Goal: Information Seeking & Learning: Learn about a topic

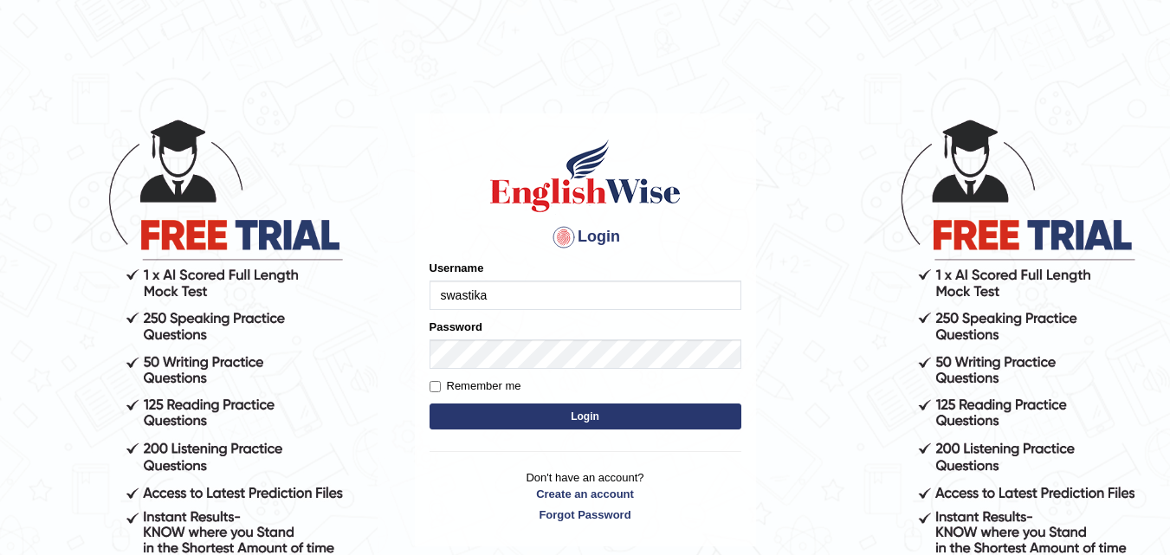
type input "swastikaa"
click at [581, 423] on button "Login" at bounding box center [586, 417] width 312 height 26
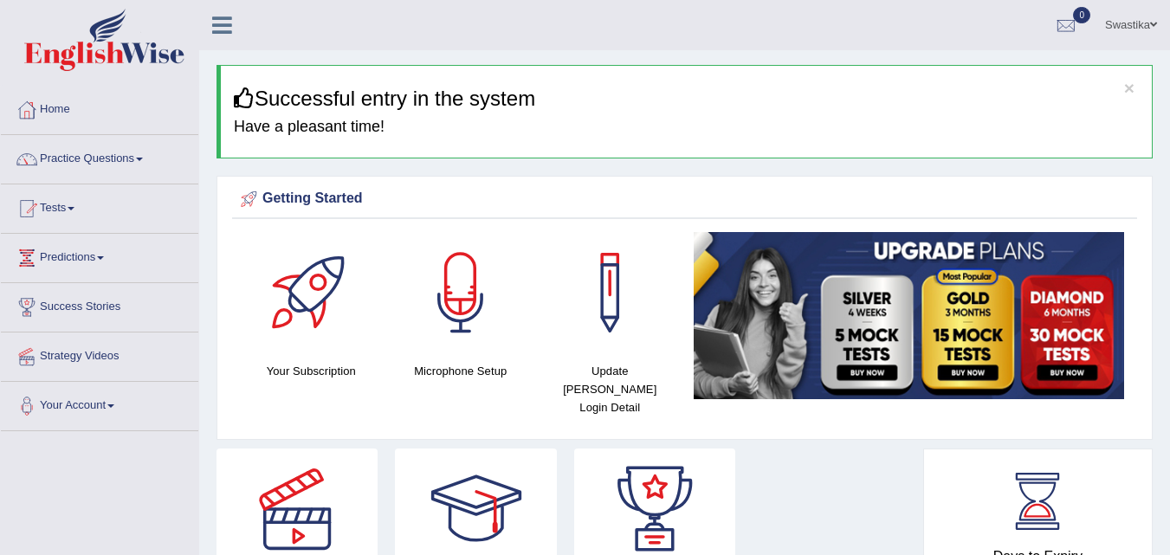
click at [73, 154] on link "Practice Questions" at bounding box center [99, 156] width 197 height 43
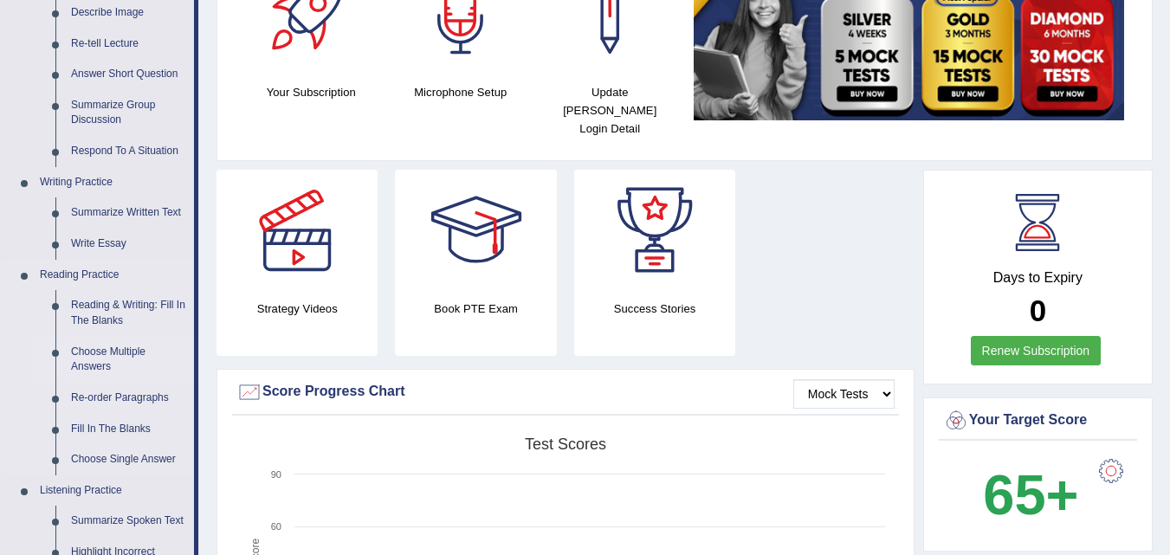
scroll to position [346, 0]
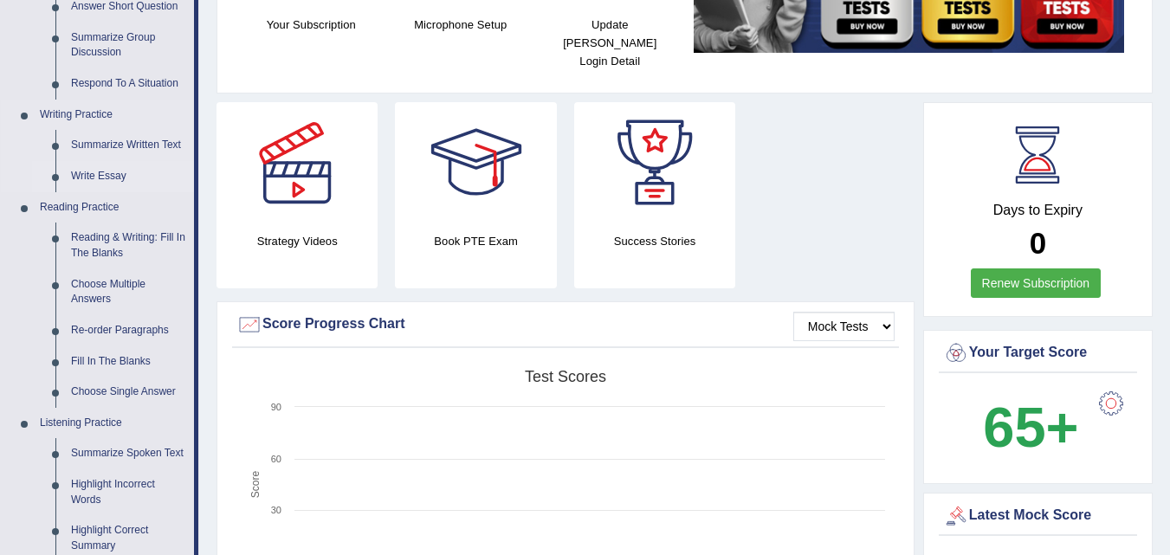
click at [112, 179] on link "Write Essay" at bounding box center [128, 176] width 131 height 31
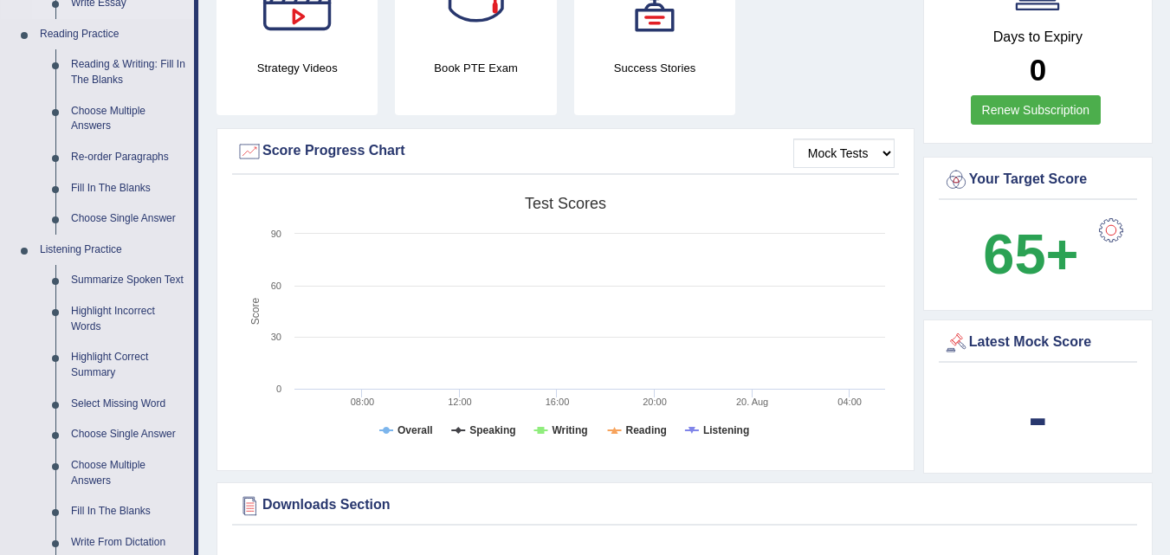
scroll to position [1269, 0]
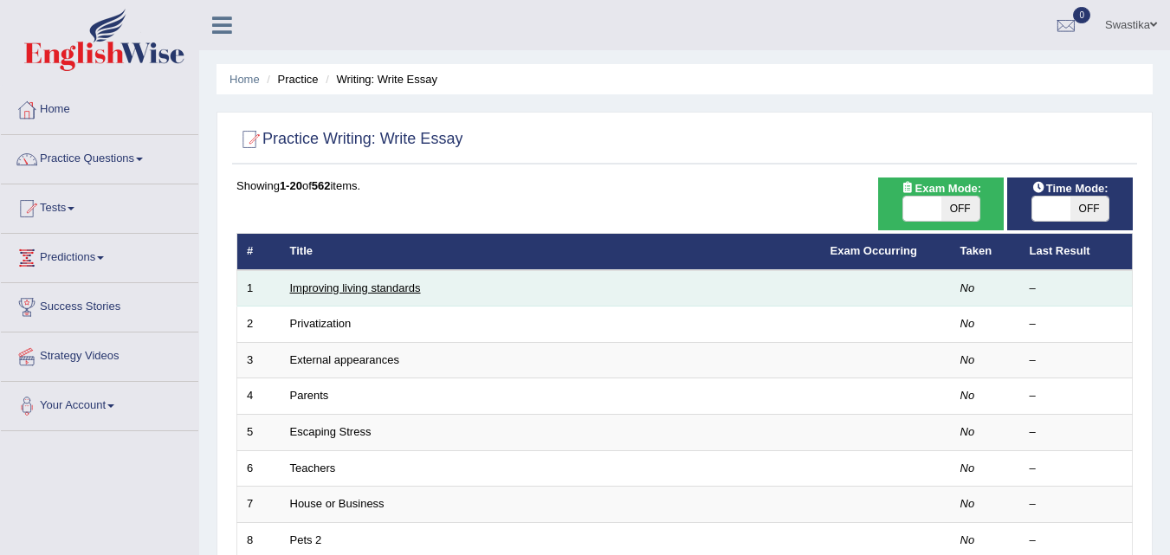
click at [365, 290] on link "Improving living standards" at bounding box center [355, 287] width 131 height 13
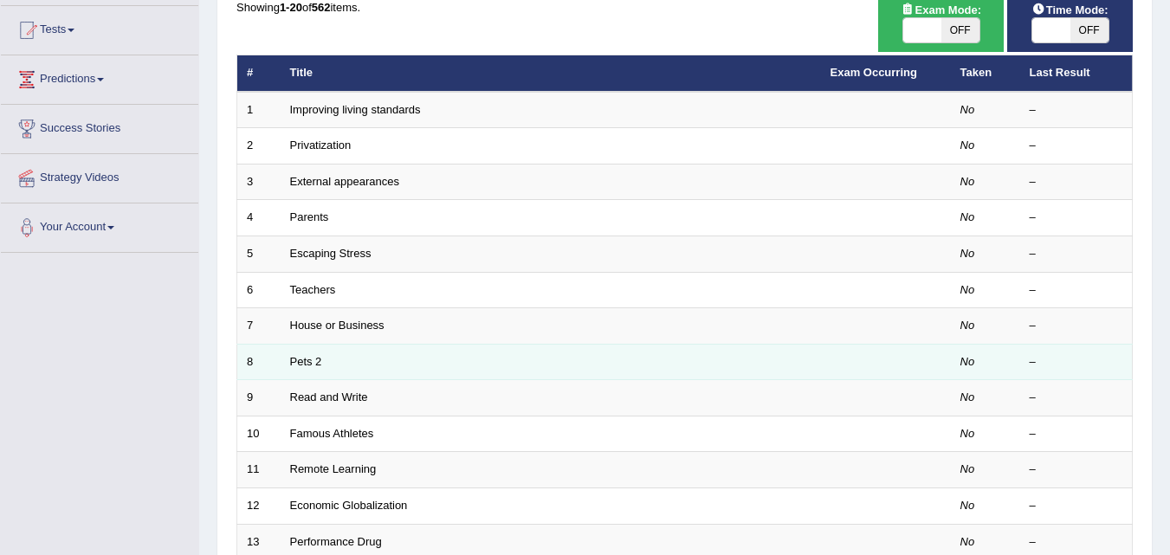
scroll to position [245, 0]
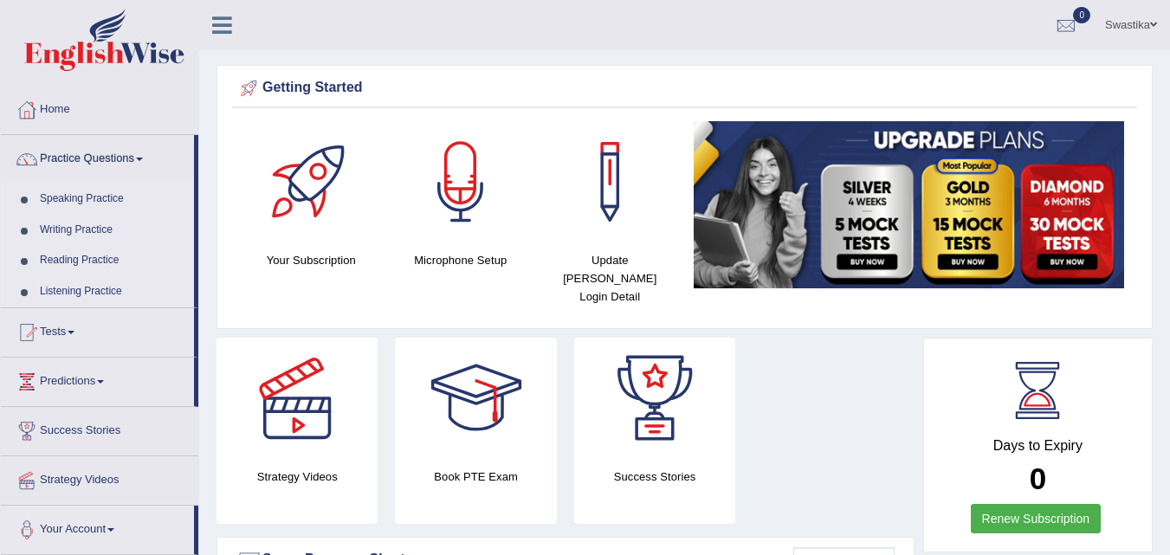
click at [79, 200] on link "Speaking Practice" at bounding box center [113, 199] width 162 height 31
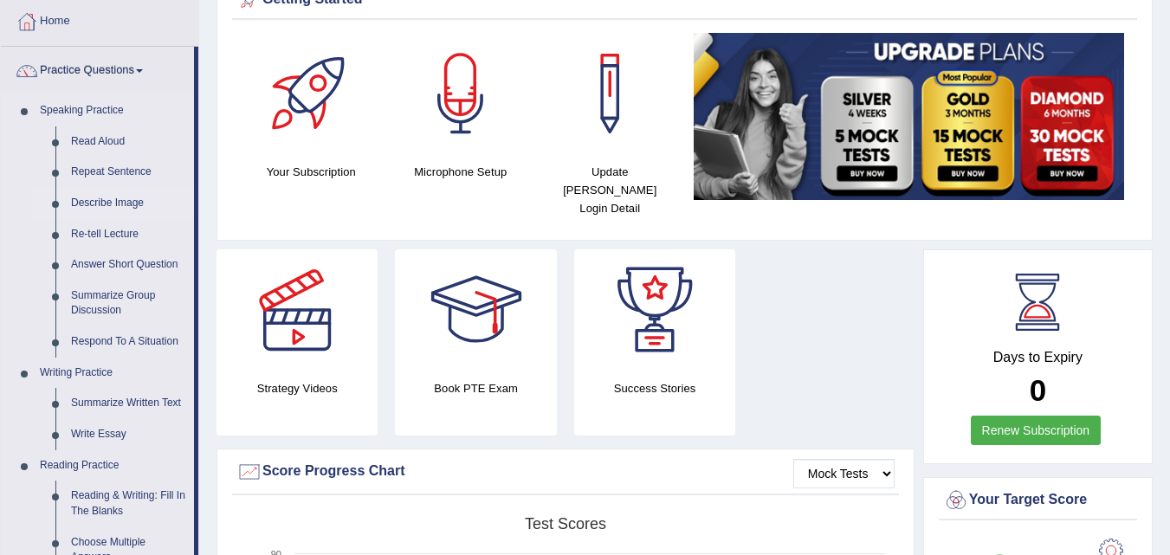
scroll to position [260, 0]
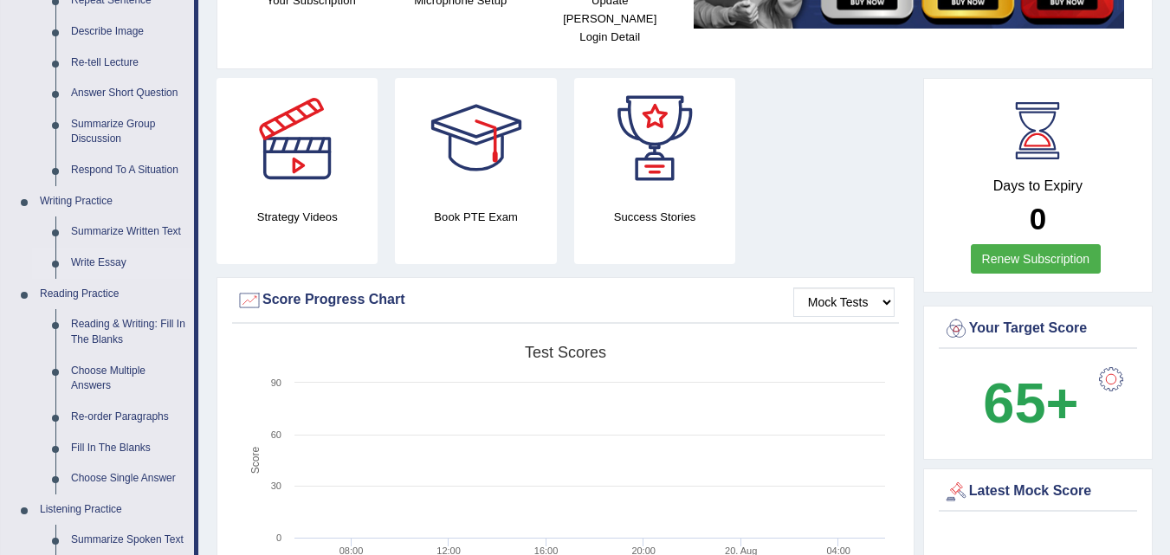
click at [99, 263] on link "Write Essay" at bounding box center [128, 263] width 131 height 31
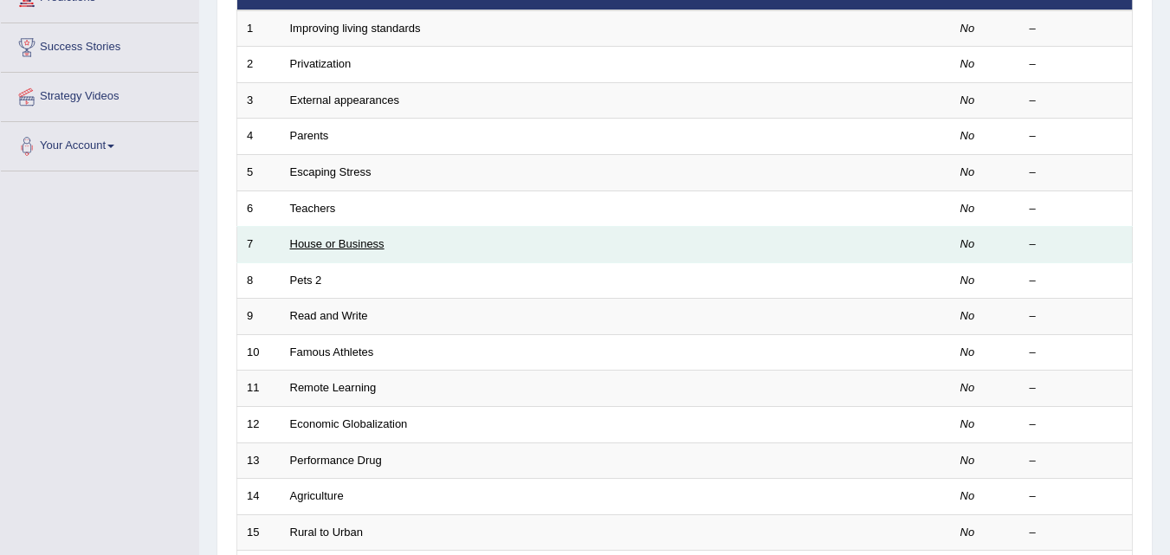
click at [350, 246] on link "House or Business" at bounding box center [337, 243] width 94 height 13
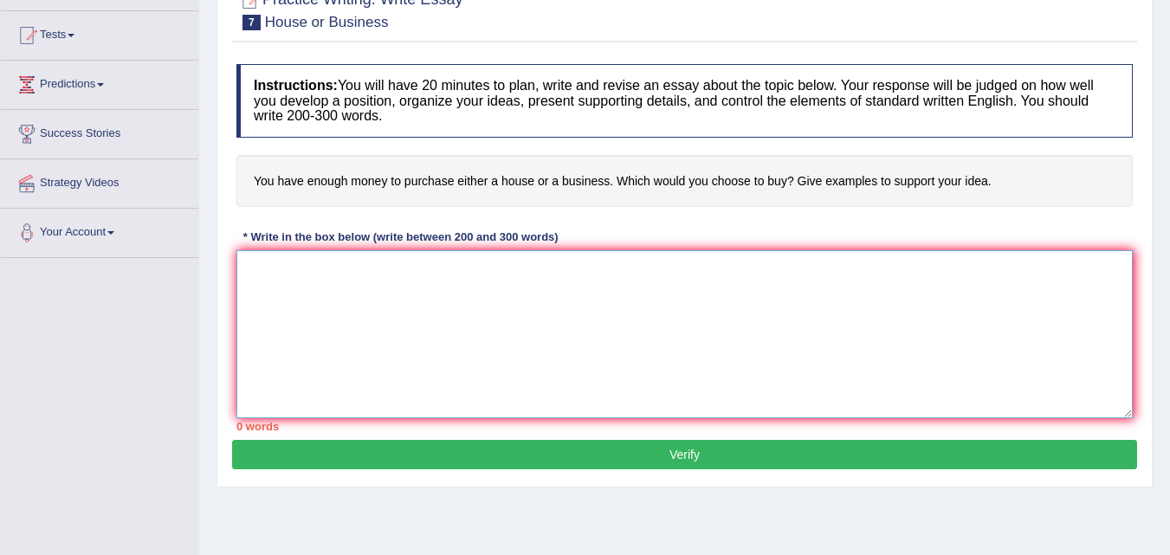
click at [418, 291] on textarea at bounding box center [684, 334] width 896 height 168
click at [385, 275] on textarea "Buying a house or" at bounding box center [684, 334] width 896 height 168
click at [414, 269] on textarea "Buying a house or a business has become an inte" at bounding box center [684, 334] width 896 height 168
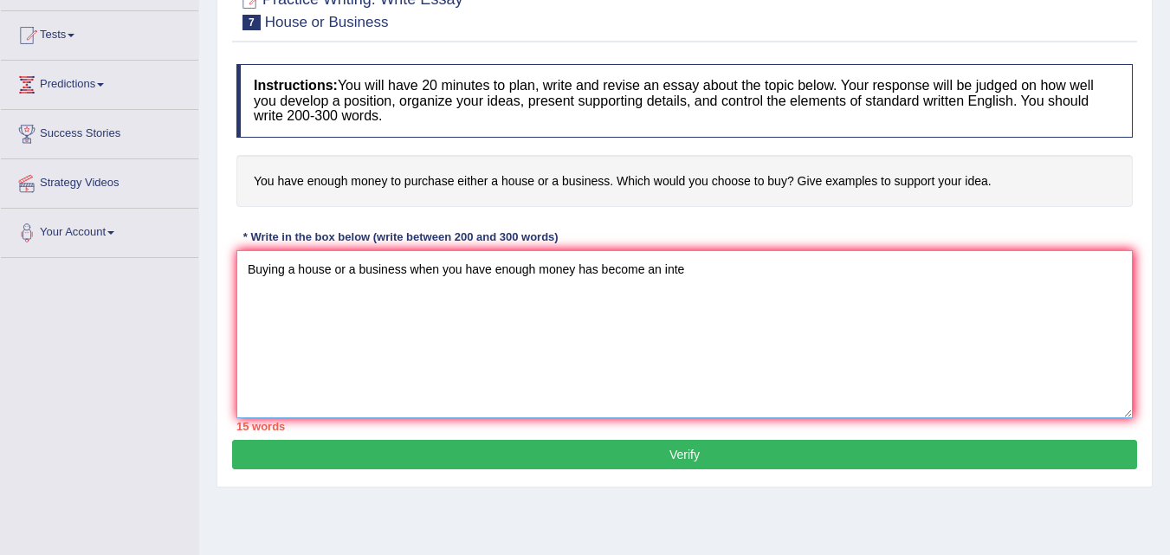
click at [714, 268] on textarea "Buying a house or a business when you have enough money has become an inte" at bounding box center [684, 334] width 896 height 168
click at [914, 269] on textarea "Buying a house or a business when you have enough money has become an integral …" at bounding box center [684, 334] width 896 height 168
click at [943, 268] on textarea "Buying a house or a business when you have enough money has become an integral …" at bounding box center [684, 334] width 896 height 168
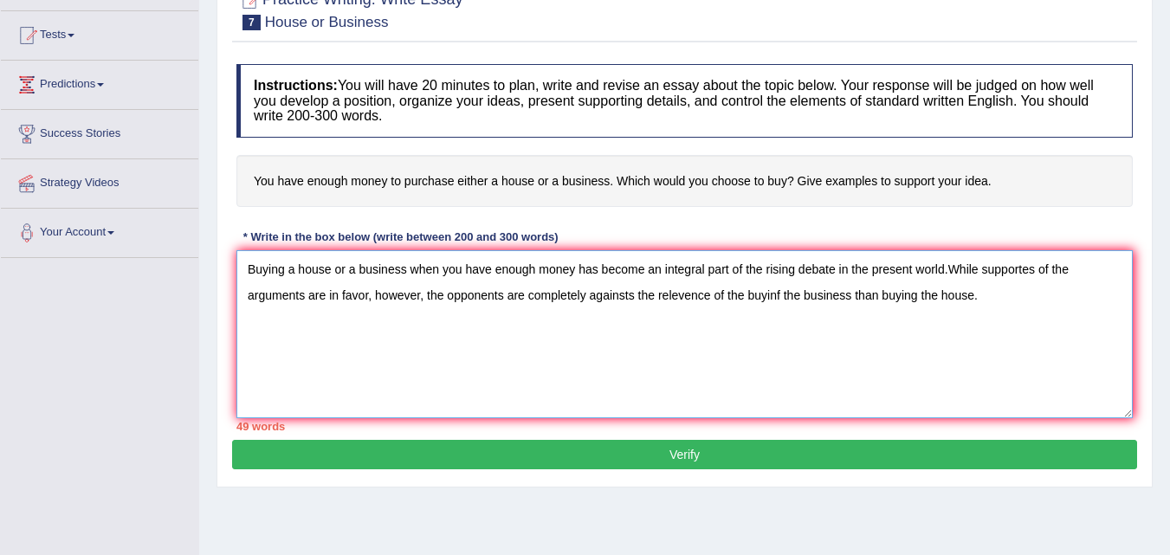
click at [779, 292] on textarea "Buying a house or a business when you have enough money has become an integral …" at bounding box center [684, 334] width 896 height 168
click at [989, 294] on textarea "Buying a house or a business when you have enough money has become an integral …" at bounding box center [684, 334] width 896 height 168
click at [348, 315] on textarea "Buying a house or a business when you have enough money has become an integral …" at bounding box center [684, 334] width 896 height 168
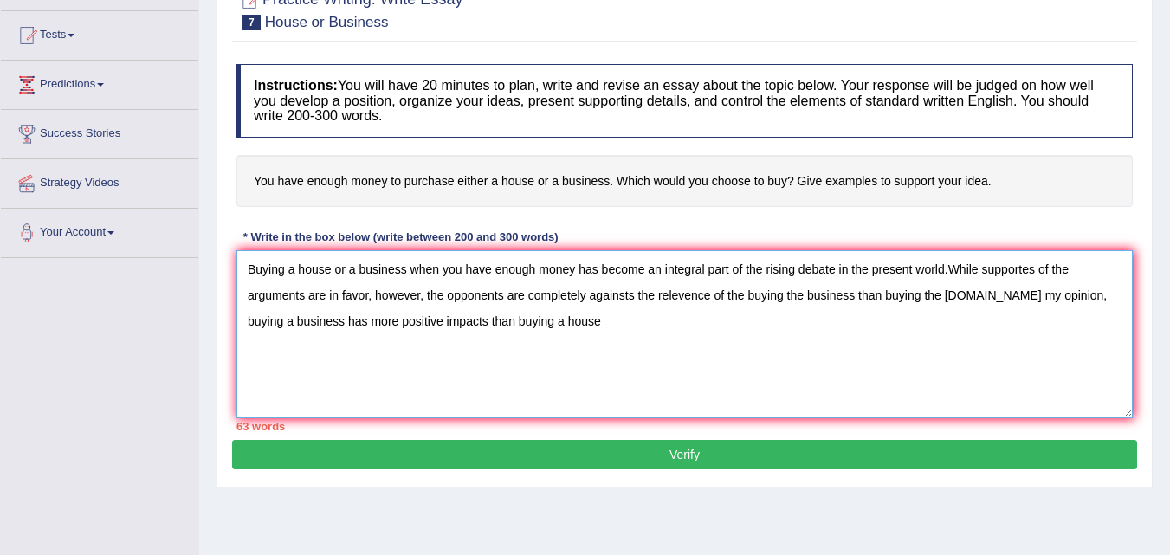
click at [552, 322] on textarea "Buying a house or a business when you have enough money has become an integral …" at bounding box center [684, 334] width 896 height 168
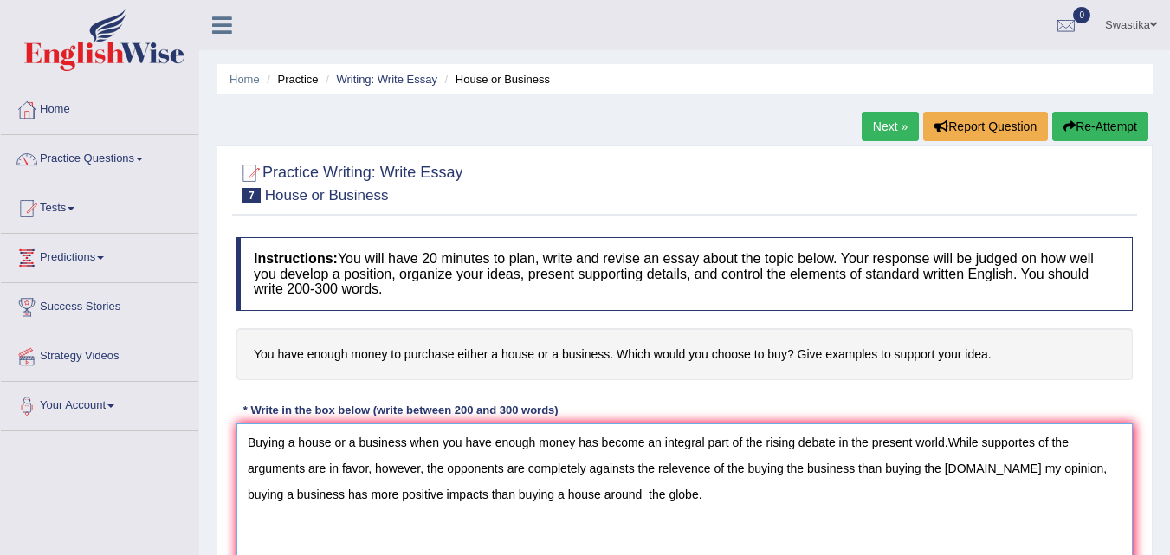
type textarea "Buying a house or a business when you have enough money has become an integral …"
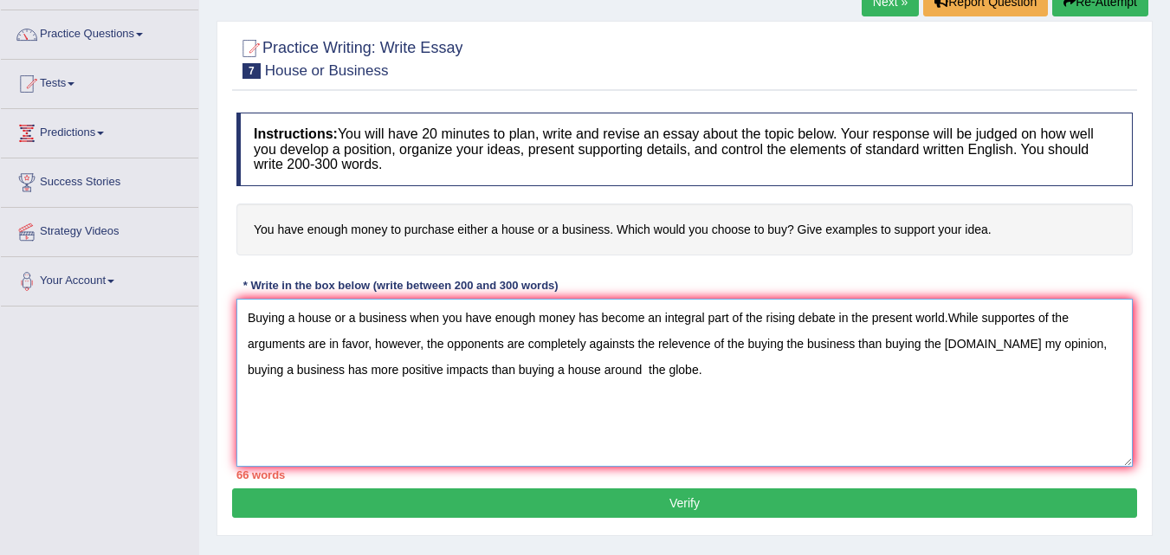
scroll to position [346, 0]
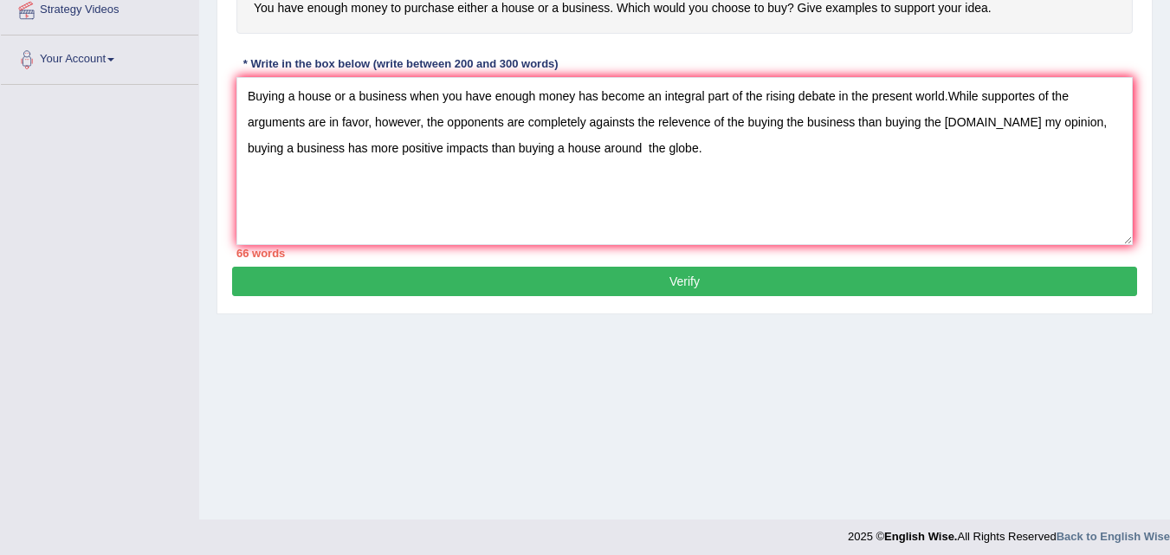
click at [637, 473] on div "Home Practice Writing: Write Essay House or Business Next » Report Question Re-…" at bounding box center [684, 87] width 971 height 866
drag, startPoint x: 664, startPoint y: 154, endPoint x: 234, endPoint y: 90, distance: 435.1
click at [234, 90] on div "Instructions: You will have 20 minutes to plan, write and revise an essay about…" at bounding box center [684, 74] width 905 height 384
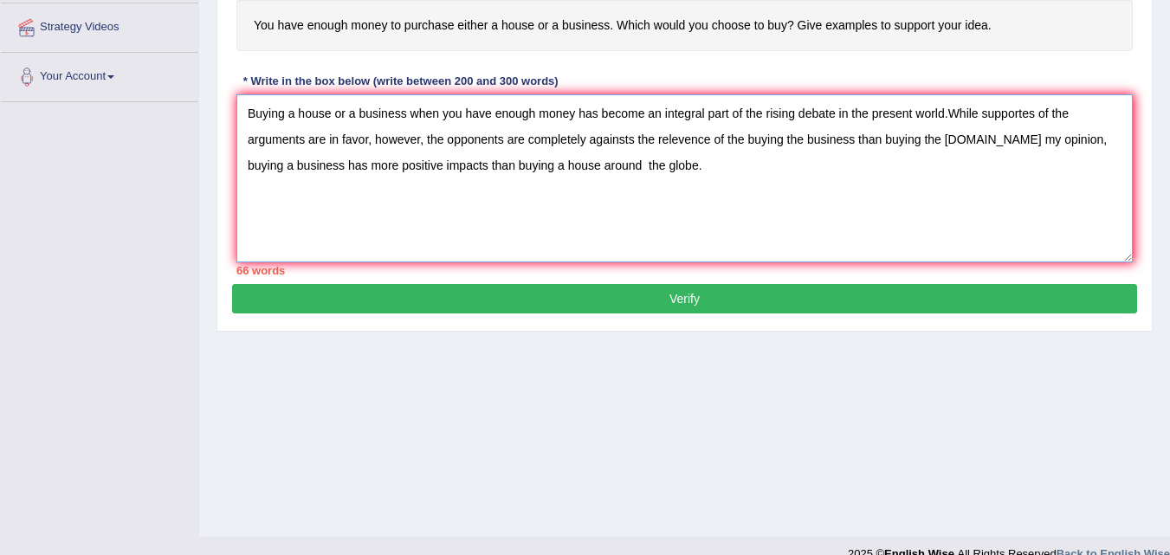
scroll to position [0, 0]
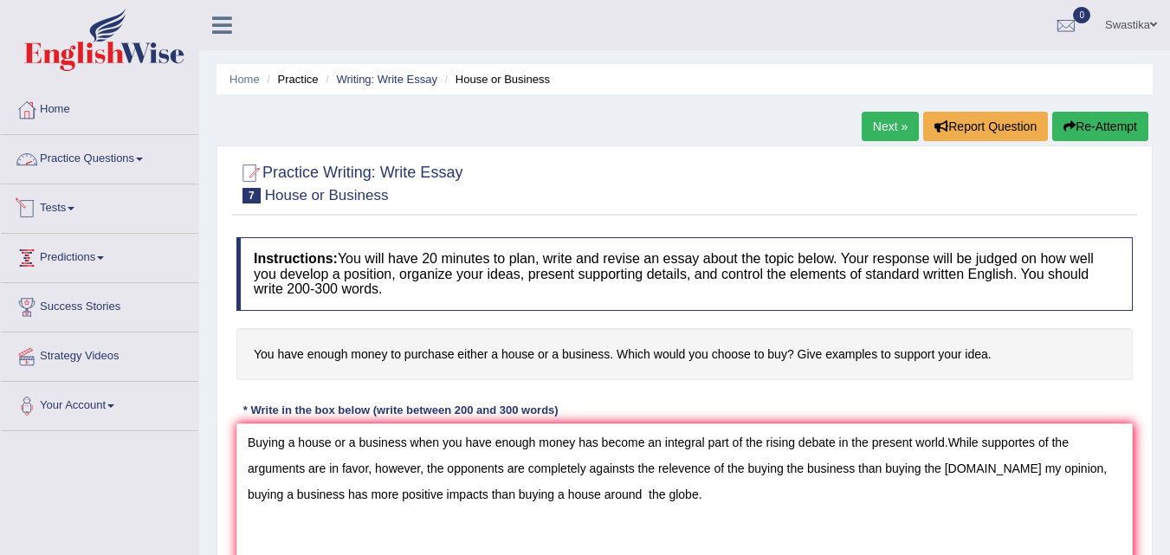
click at [108, 160] on link "Practice Questions" at bounding box center [99, 156] width 197 height 43
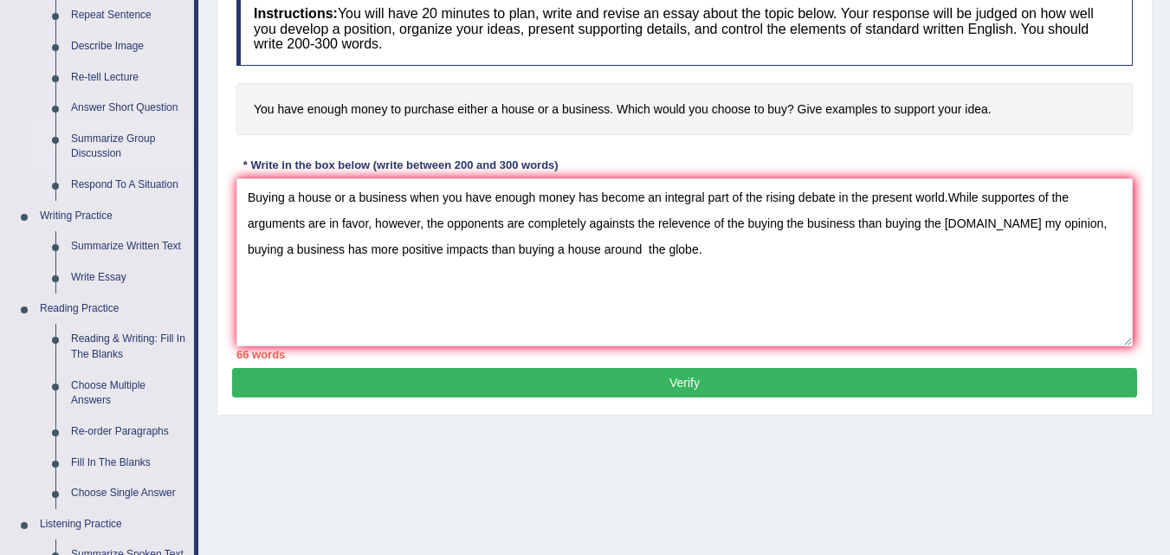
scroll to position [260, 0]
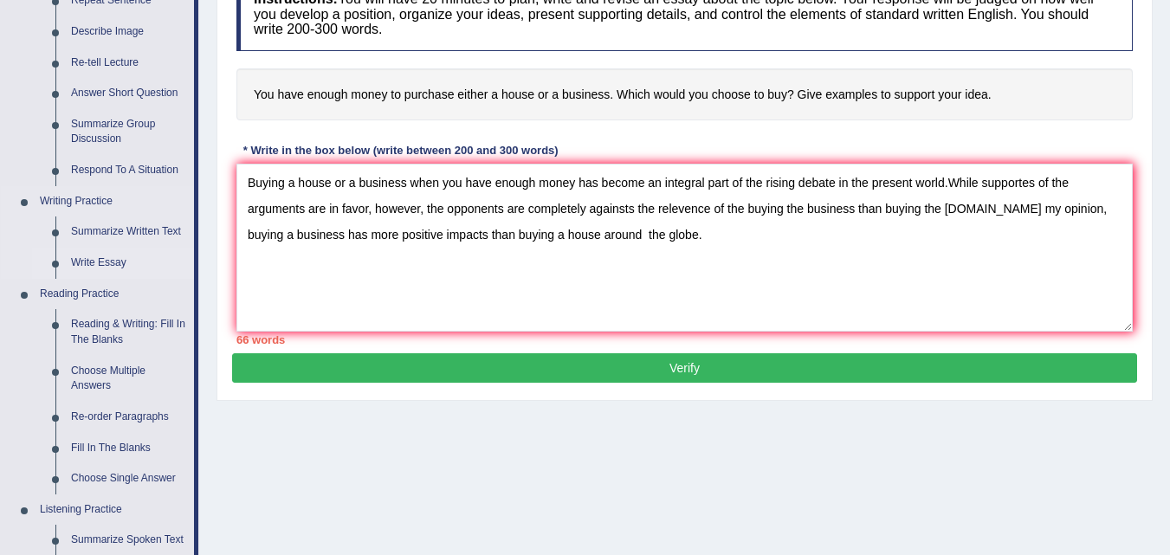
click at [107, 264] on link "Write Essay" at bounding box center [128, 263] width 131 height 31
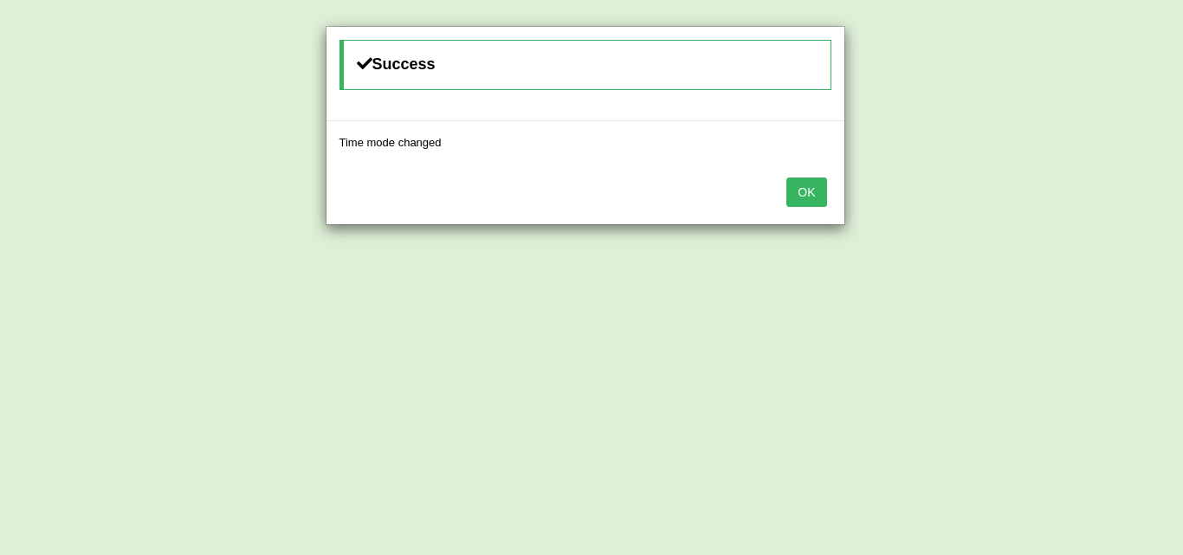
click at [810, 188] on button "OK" at bounding box center [806, 192] width 40 height 29
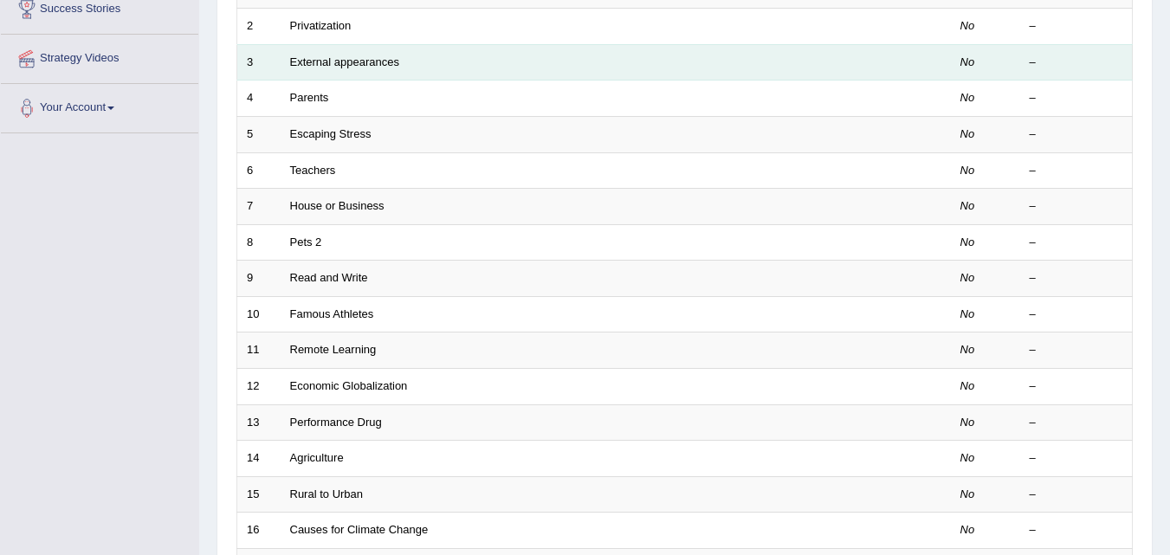
scroll to position [346, 0]
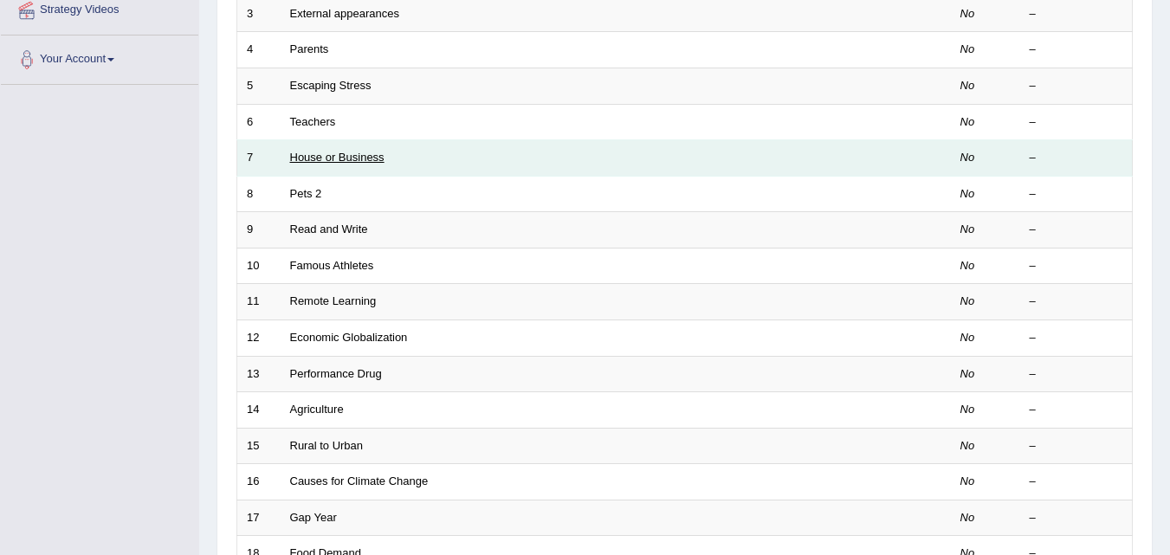
click at [349, 158] on link "House or Business" at bounding box center [337, 157] width 94 height 13
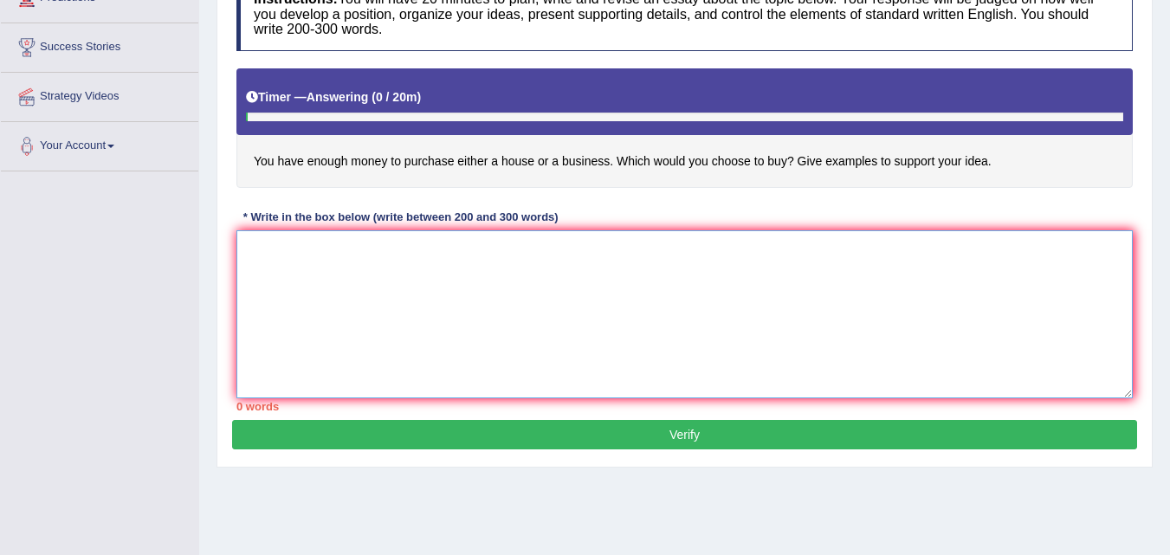
paste textarea "Buying a house or a business when you have enough money has become an integral …"
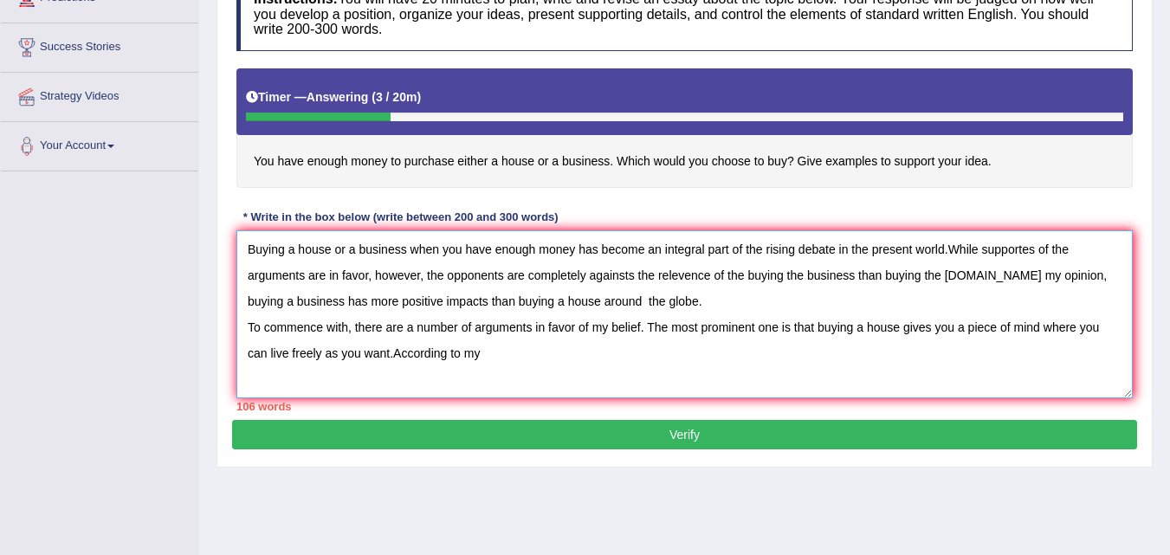
click at [293, 298] on textarea "Buying a house or a business when you have enough money has become an integral …" at bounding box center [684, 314] width 896 height 168
click at [532, 300] on textarea "Buying a house or a business when you have enough money has become an integral …" at bounding box center [684, 314] width 896 height 168
click at [508, 348] on textarea "Buying a house or a business when you have enough money has become an integral …" at bounding box center [684, 314] width 896 height 168
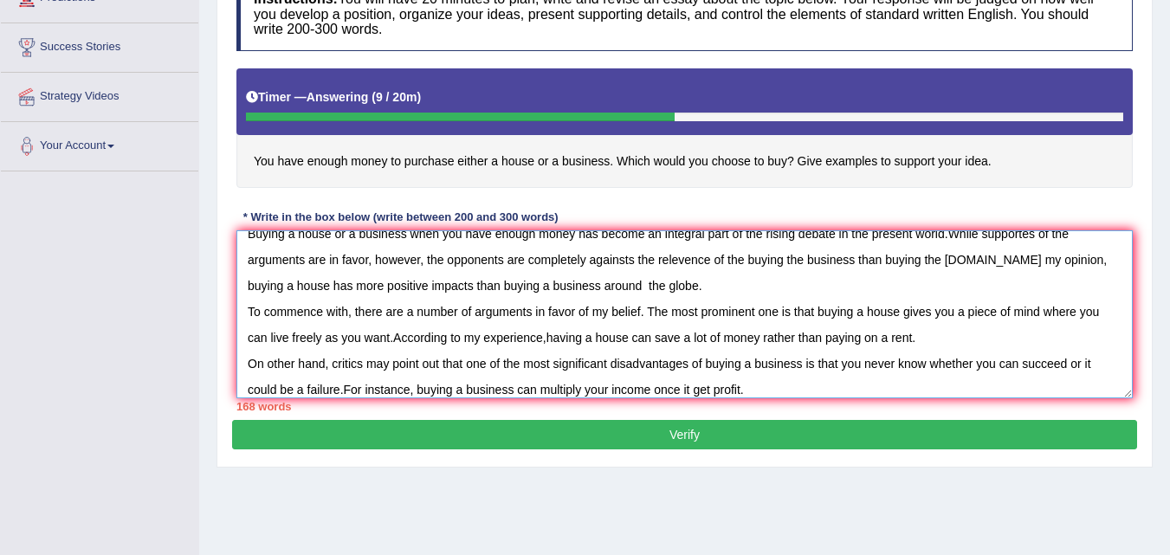
scroll to position [42, 0]
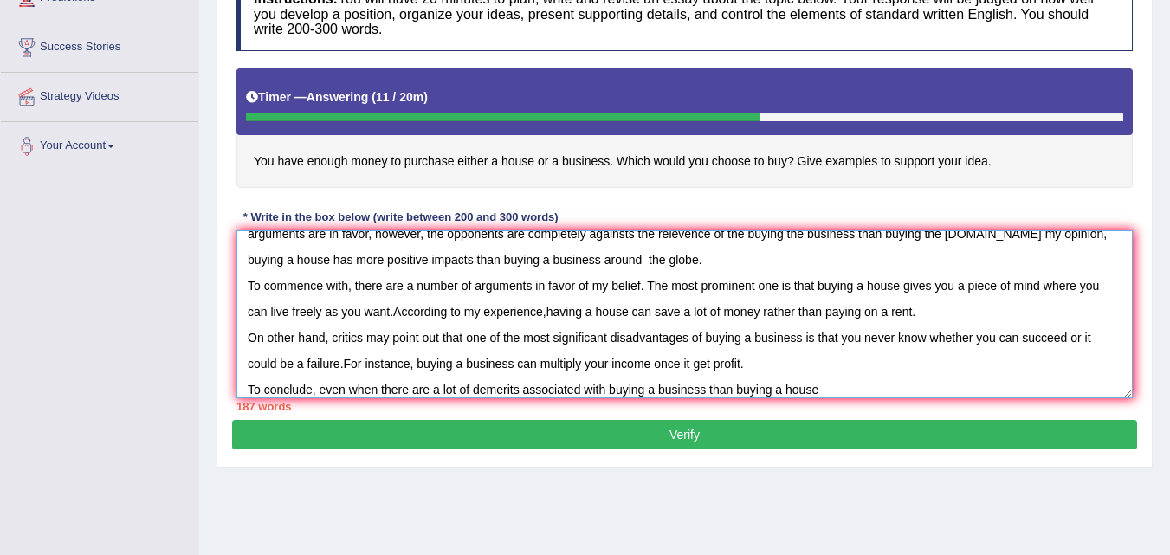
click at [708, 387] on textarea "Buying a house or a business when you have enough money has become an integral …" at bounding box center [684, 314] width 896 height 168
click at [805, 386] on textarea "Buying a house or a business when you have enough money has become an integral …" at bounding box center [684, 314] width 896 height 168
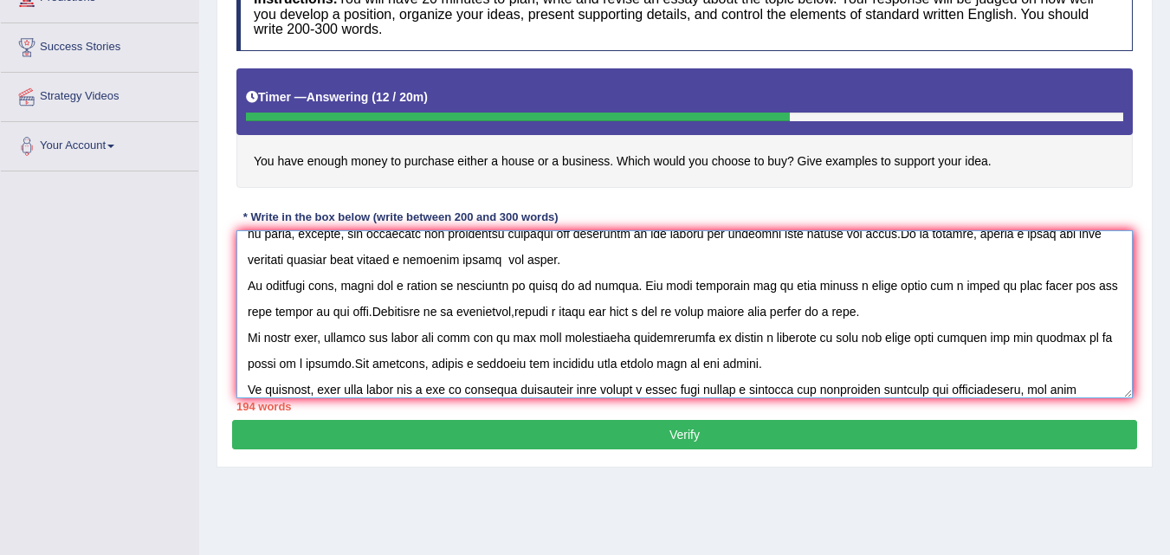
scroll to position [68, 0]
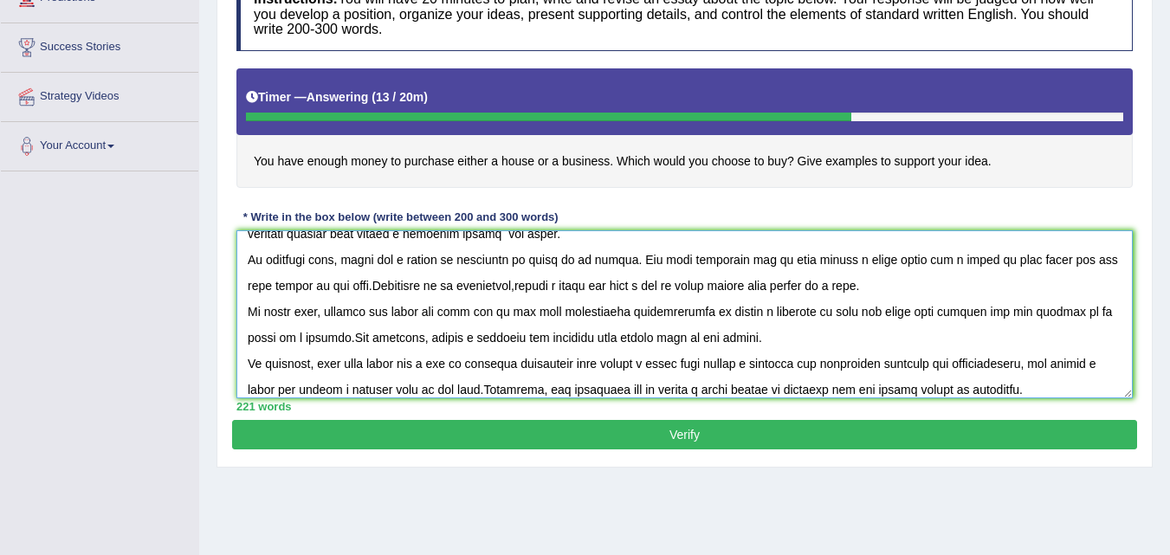
type textarea "Buying a house or a business when you have enough money has become an integral …"
click at [733, 438] on button "Verify" at bounding box center [684, 434] width 905 height 29
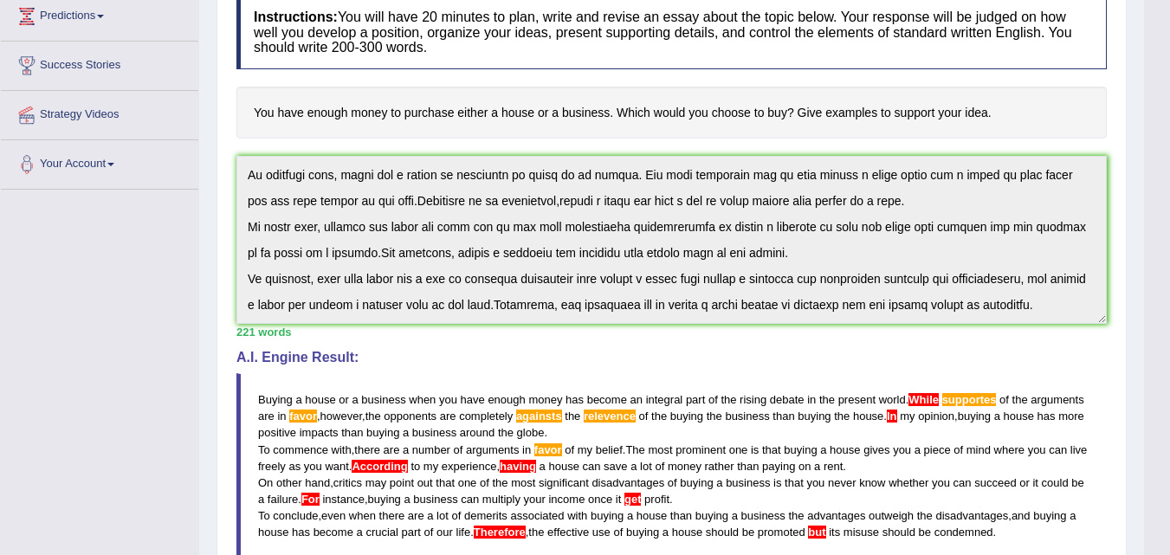
scroll to position [260, 0]
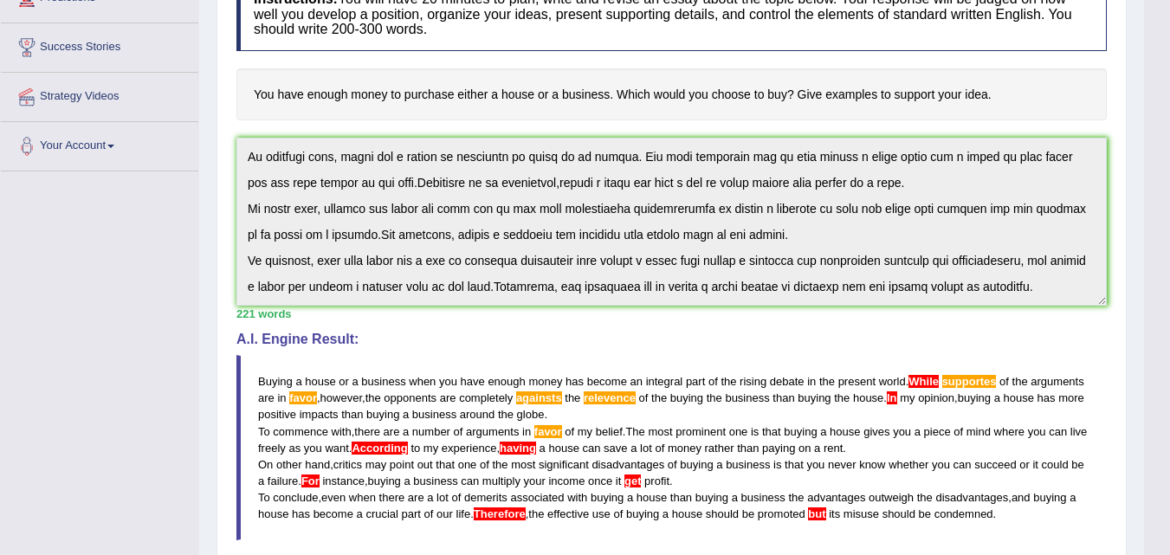
click at [561, 433] on span "favor" at bounding box center [548, 431] width 28 height 13
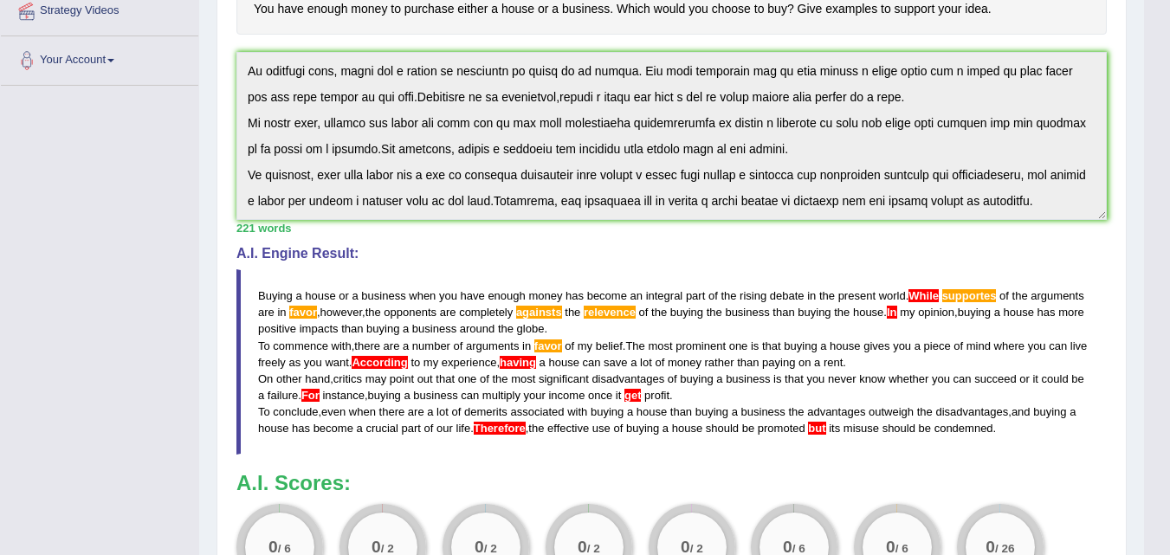
scroll to position [346, 0]
click at [638, 394] on span "get" at bounding box center [632, 394] width 17 height 13
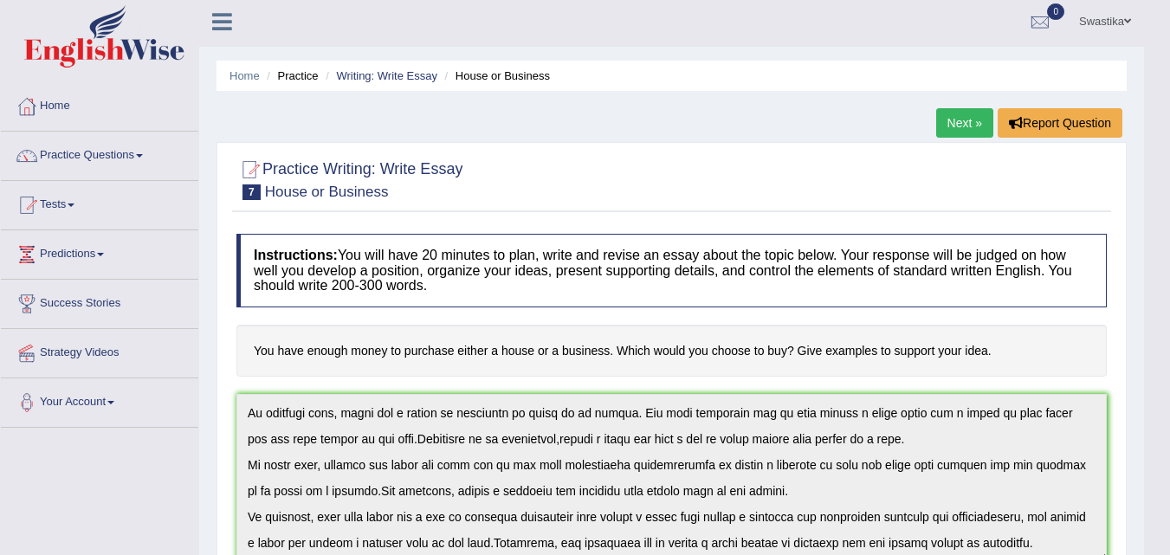
scroll to position [0, 0]
